Goal: Navigation & Orientation: Find specific page/section

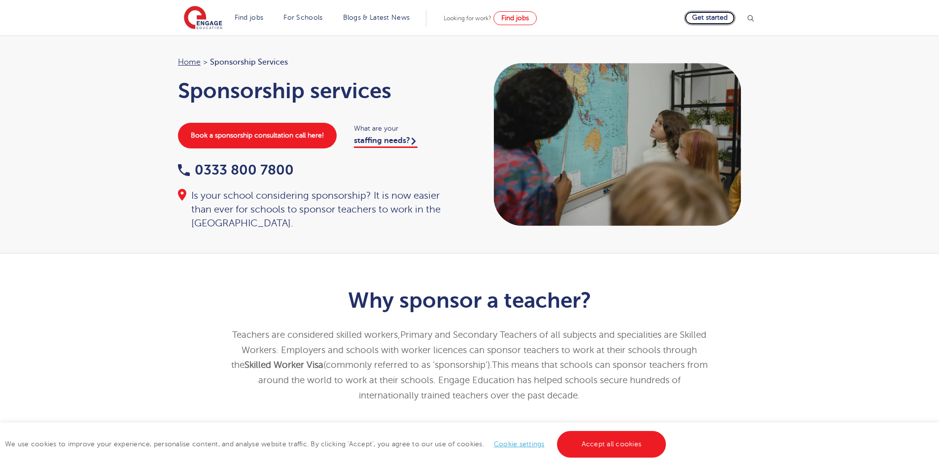
click at [710, 19] on link "Get started" at bounding box center [709, 18] width 51 height 14
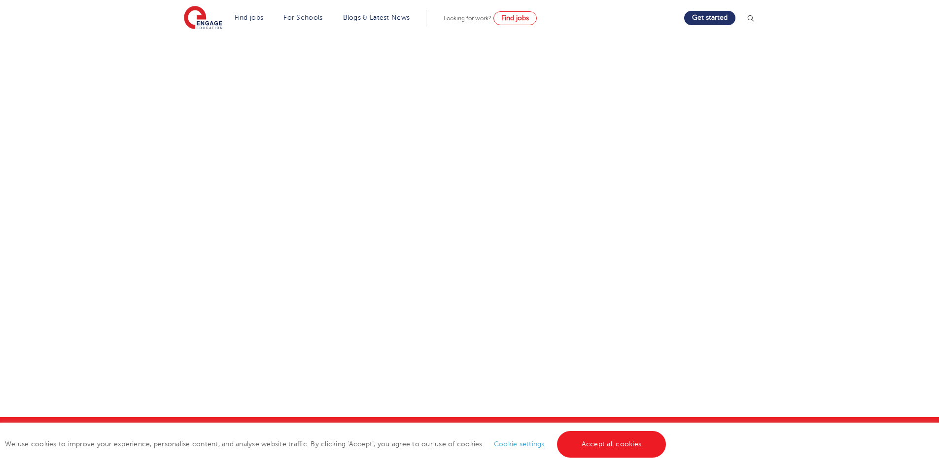
scroll to position [236, 0]
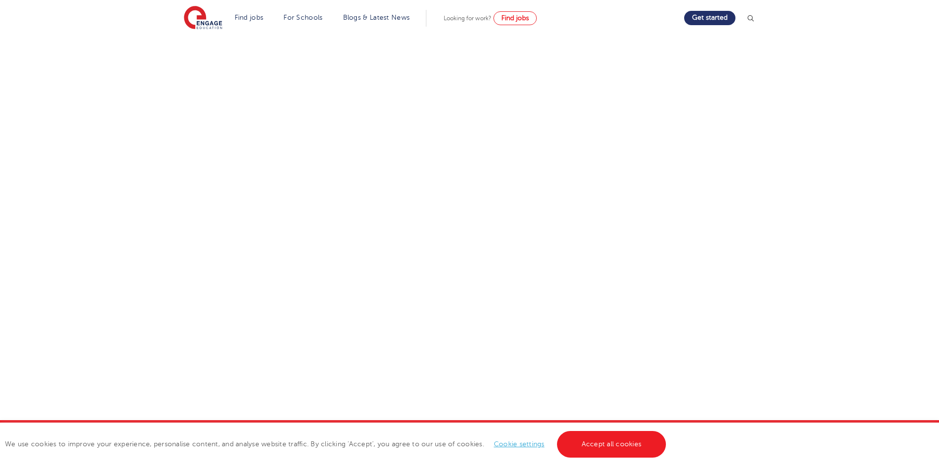
drag, startPoint x: 928, startPoint y: 318, endPoint x: 946, endPoint y: 329, distance: 21.7
click at [939, 329] on html "Find jobs All vacancies We have one of the UK's largest database. and with hund…" at bounding box center [469, 224] width 939 height 921
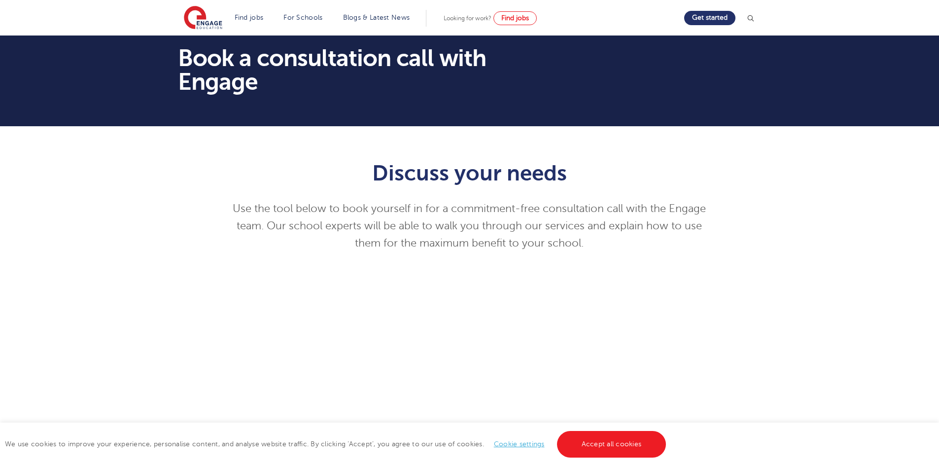
scroll to position [0, 0]
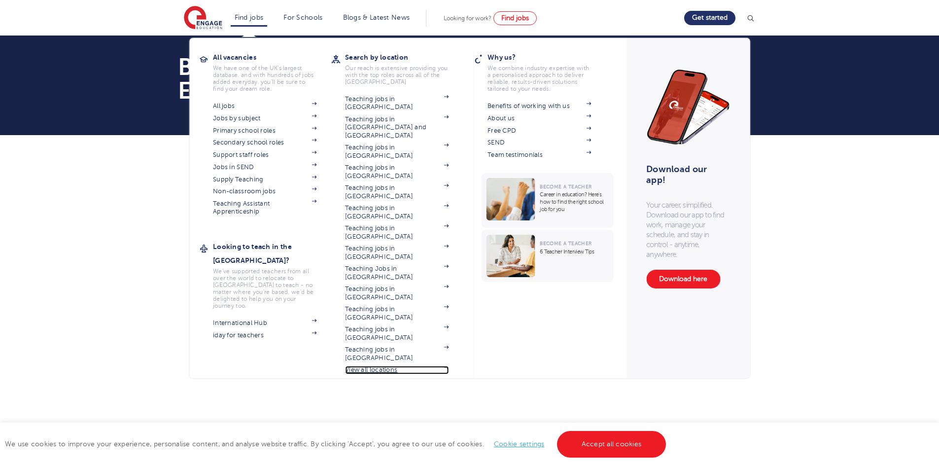
click at [376, 366] on link "View all locations" at bounding box center [397, 370] width 104 height 8
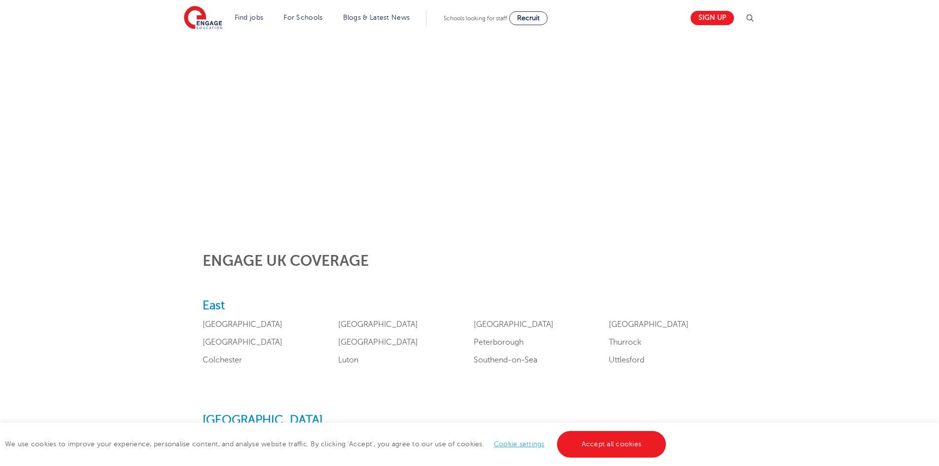
scroll to position [291, 0]
